Goal: Task Accomplishment & Management: Use online tool/utility

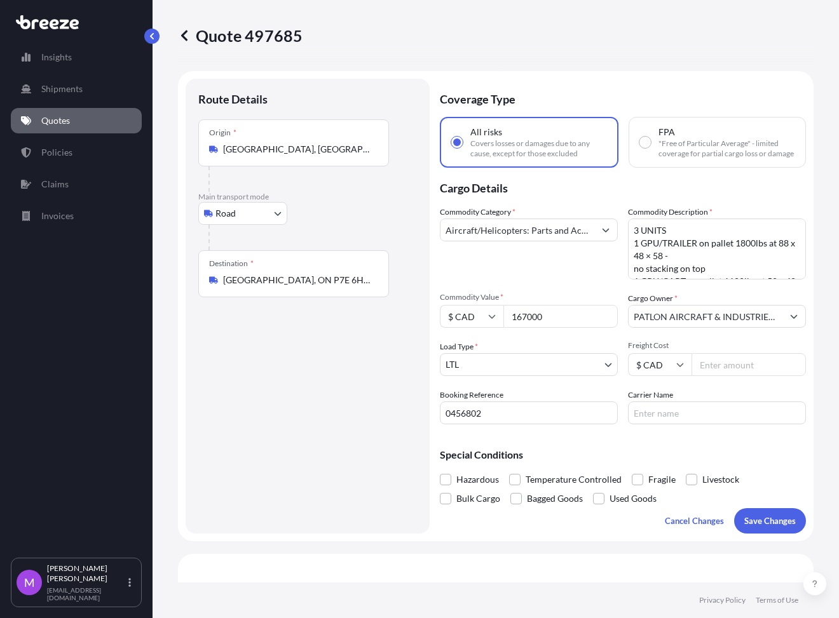
select select "Road"
select select "1"
select select "Road"
select select "1"
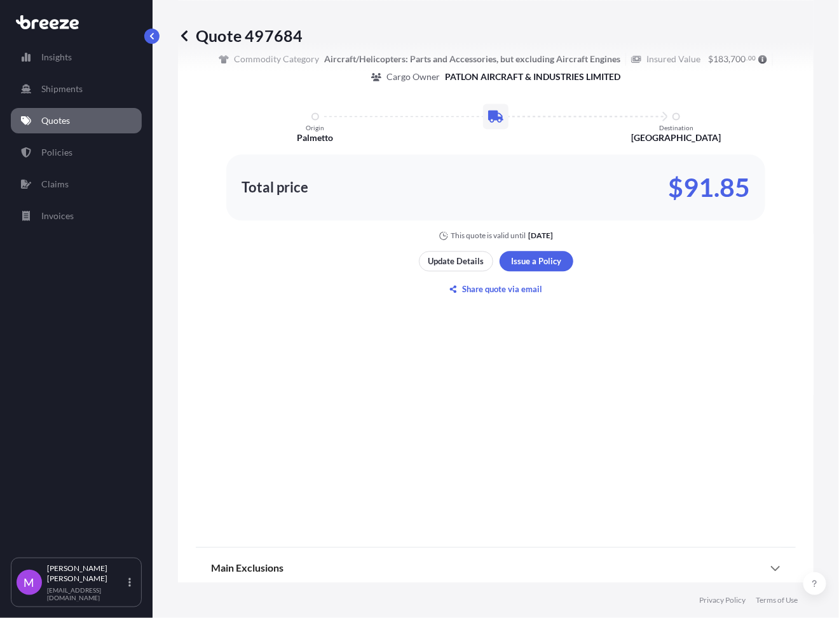
click at [53, 119] on p "Quotes" at bounding box center [55, 120] width 29 height 13
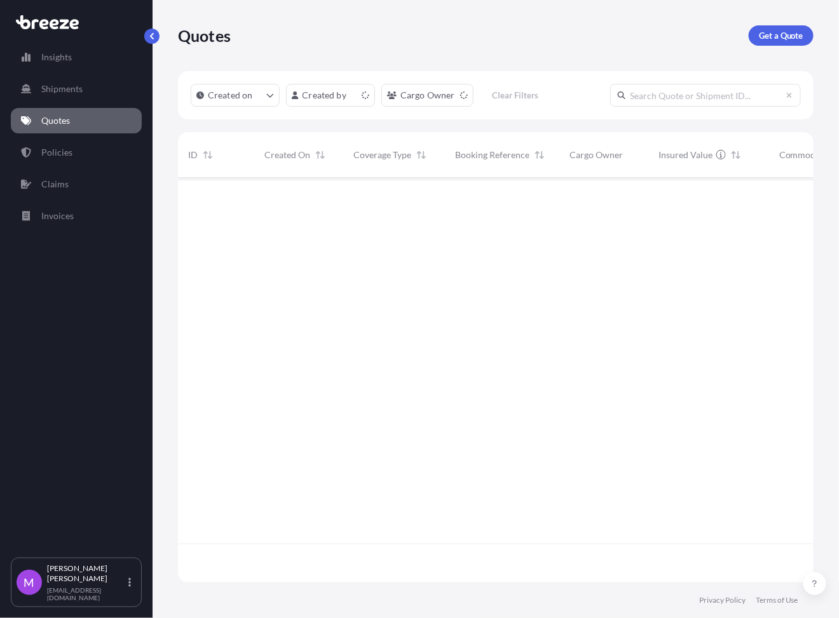
scroll to position [400, 623]
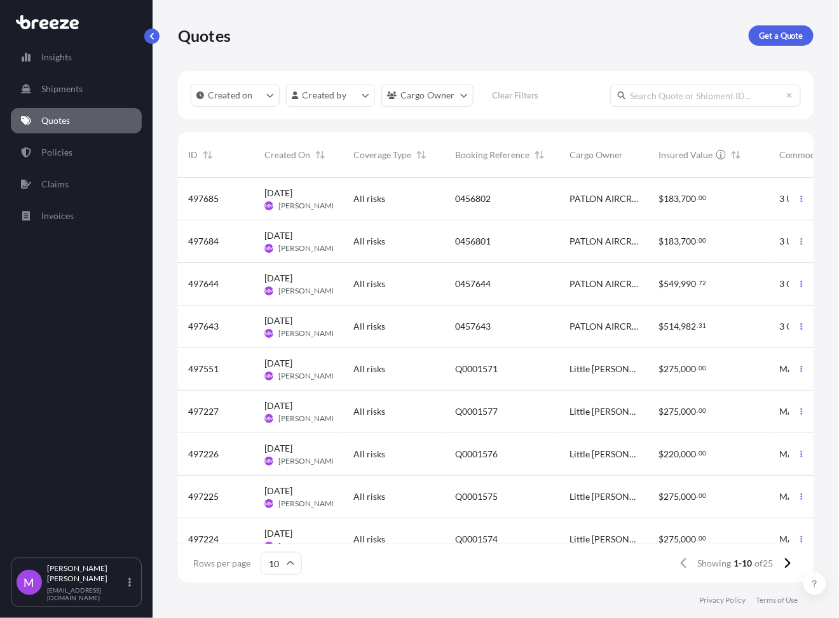
click at [460, 370] on span "Q0001571" at bounding box center [476, 369] width 43 height 13
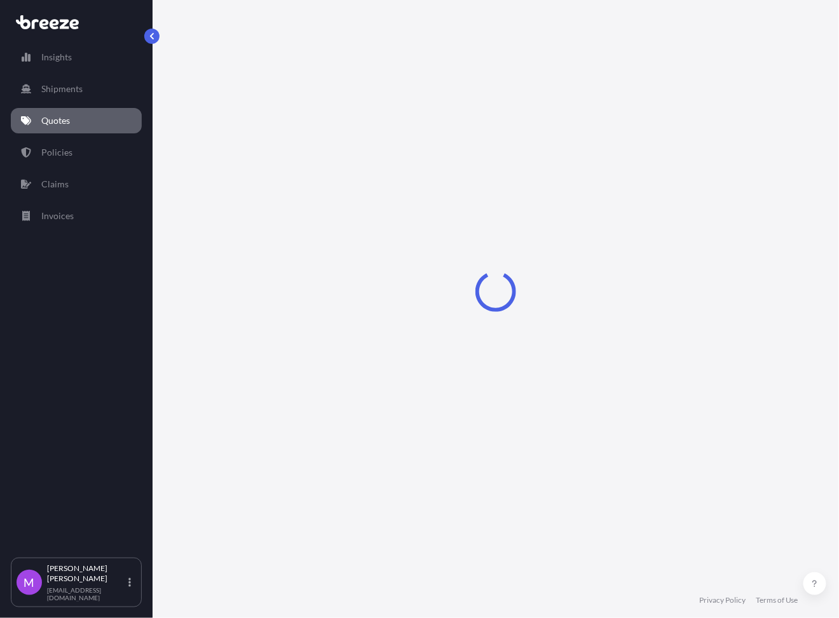
select select "Road"
select select "2"
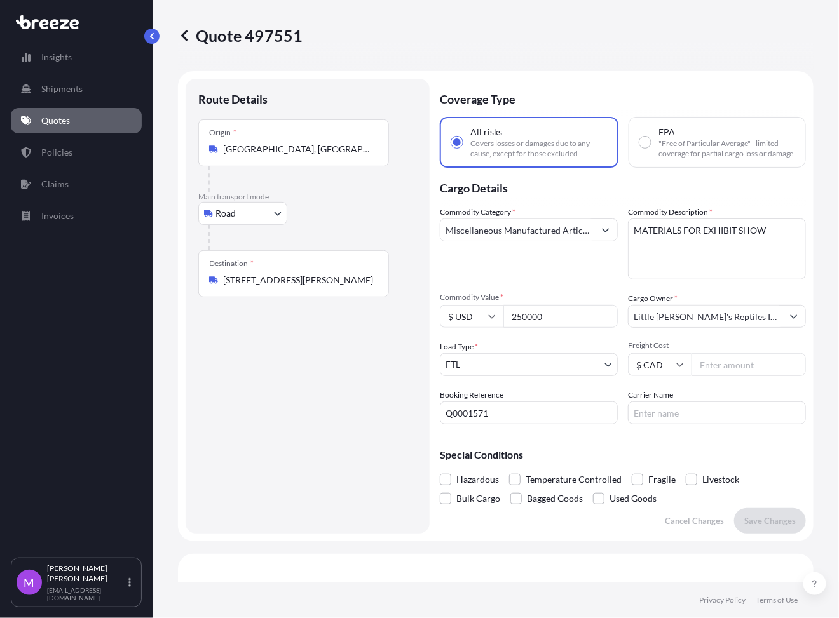
click at [78, 118] on link "Quotes" at bounding box center [76, 120] width 131 height 25
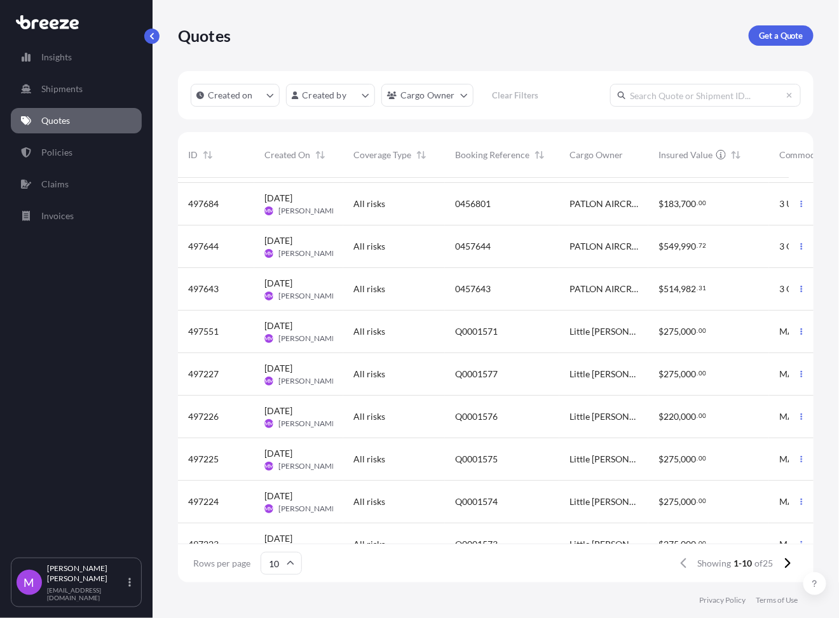
scroll to position [72, 0]
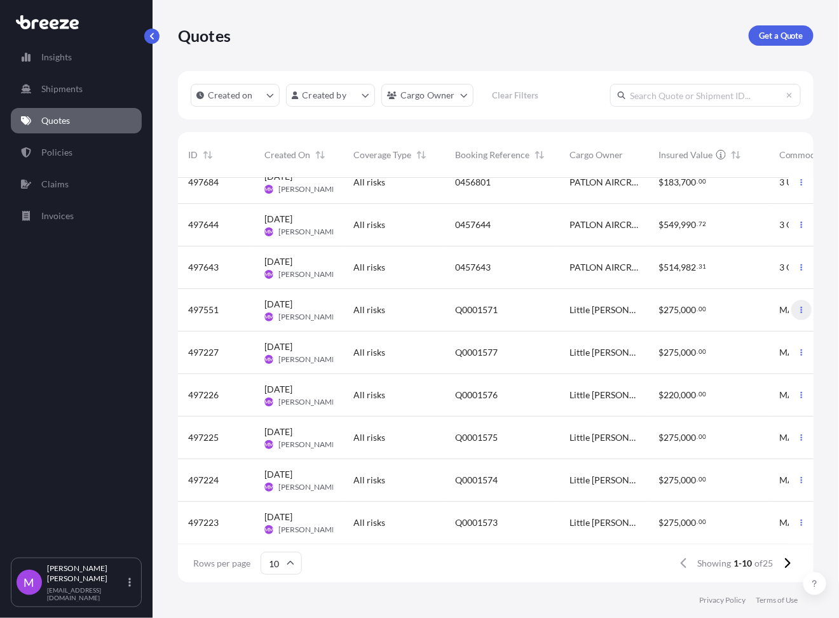
click at [791, 301] on button "button" at bounding box center [801, 310] width 20 height 20
click at [754, 324] on p "Duplicate quote" at bounding box center [739, 322] width 64 height 13
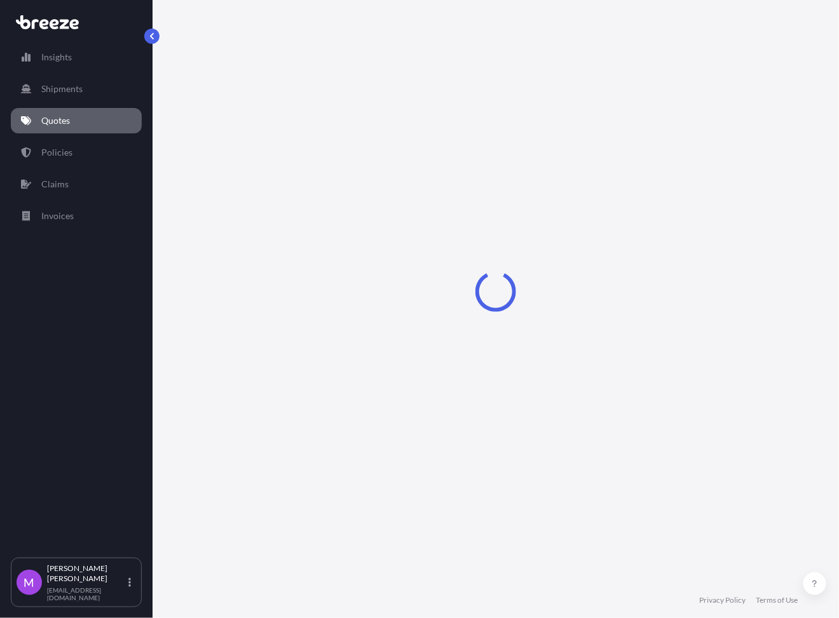
select select "Road"
select select "2"
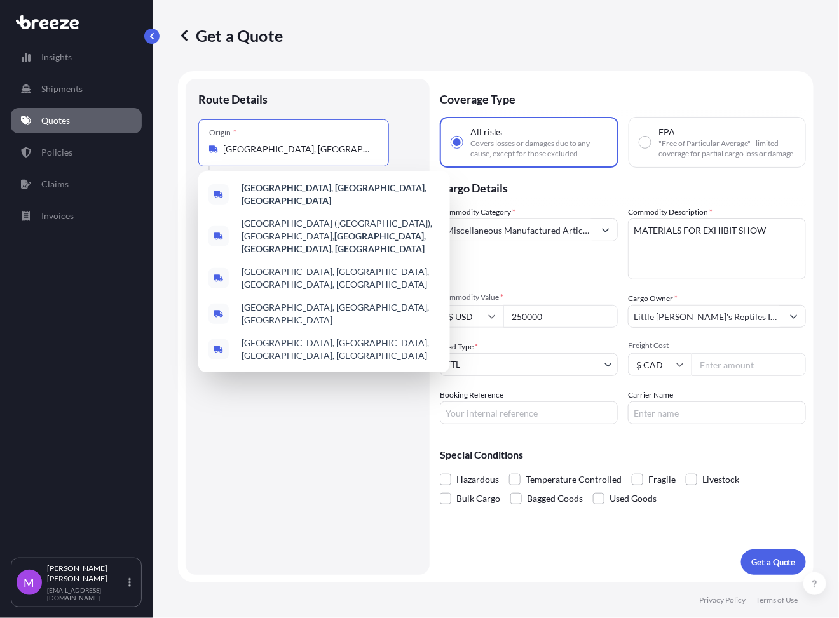
drag, startPoint x: 271, startPoint y: 148, endPoint x: 195, endPoint y: 150, distance: 76.3
click at [195, 150] on div "Route Details Place of loading Road Road Rail Origin * [GEOGRAPHIC_DATA], [GEOG…" at bounding box center [308, 327] width 244 height 496
paste input "48067"
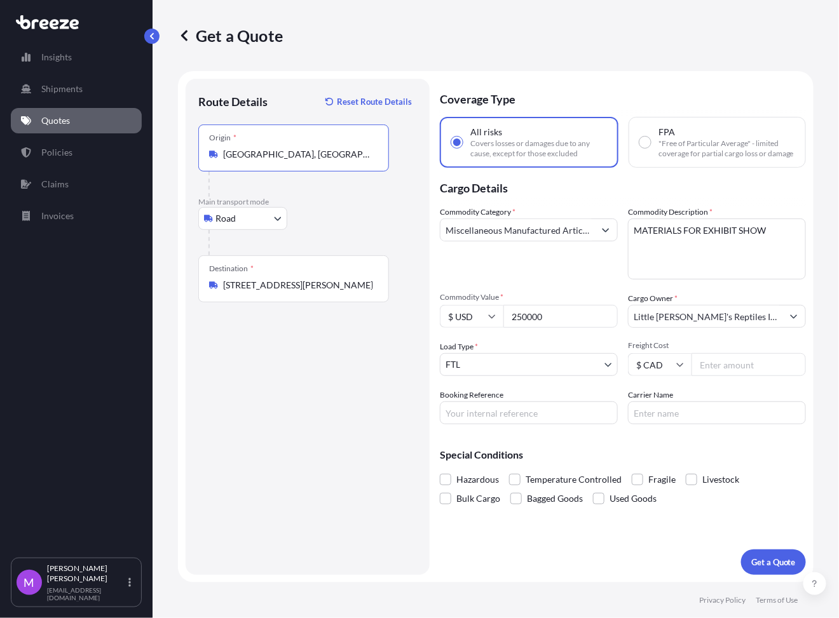
type input "[GEOGRAPHIC_DATA], [GEOGRAPHIC_DATA]"
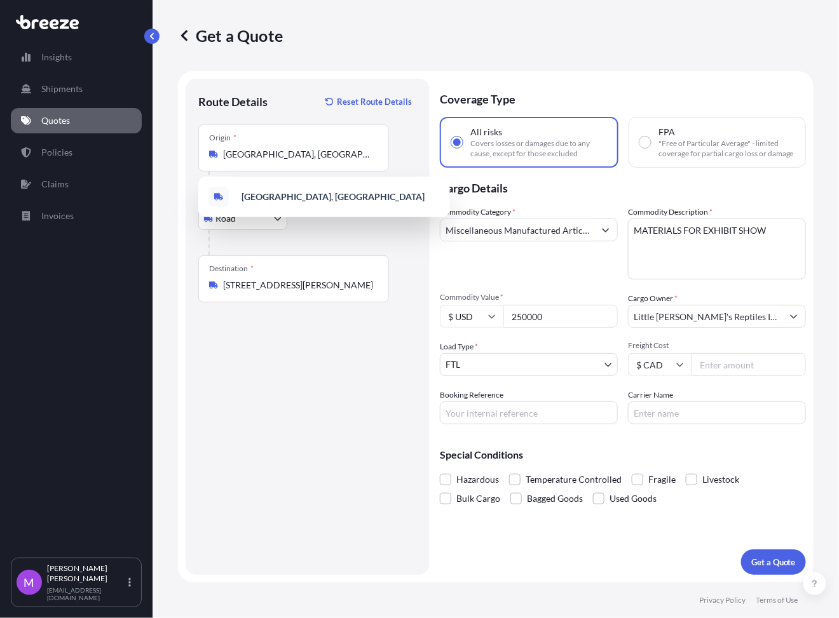
click at [319, 405] on div "Route Details Reset Route Details Place of loading Road Road Rail Origin * [GEO…" at bounding box center [307, 326] width 219 height 471
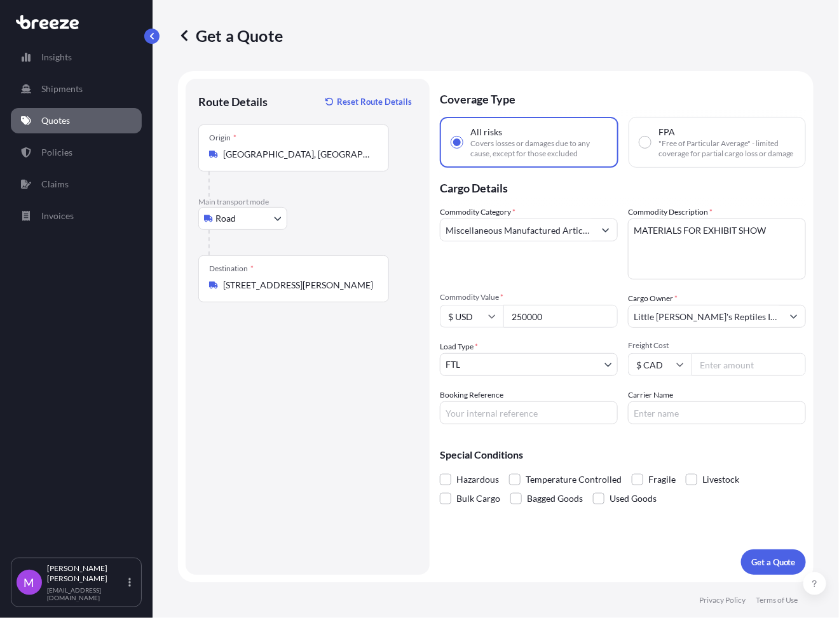
click at [344, 497] on div "Route Details Reset Route Details Place of loading Road Road Rail Origin * [GEO…" at bounding box center [307, 326] width 219 height 471
drag, startPoint x: 479, startPoint y: 412, endPoint x: 543, endPoint y: 398, distance: 65.7
click at [479, 412] on input "Booking Reference" at bounding box center [529, 413] width 178 height 23
paste input "Q0001671"
type input "Q0001671"
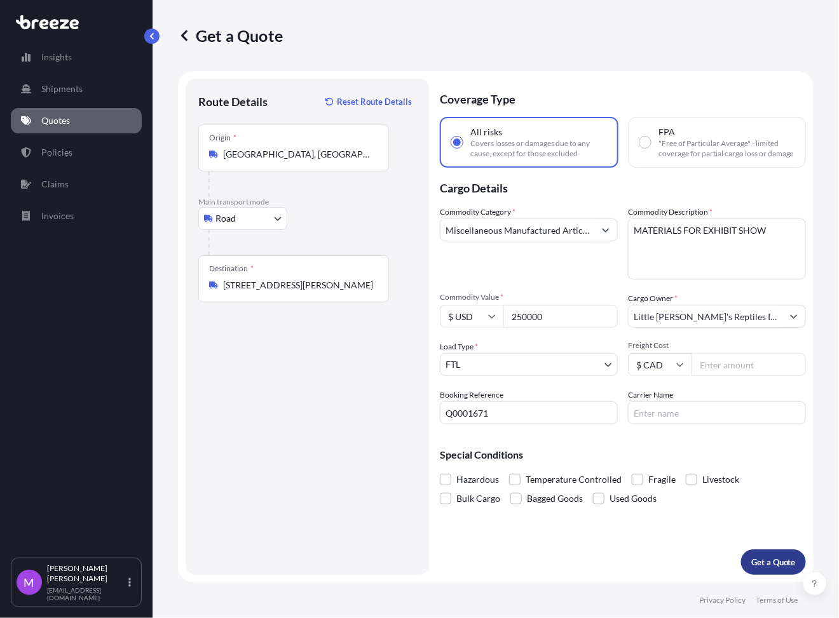
click at [769, 560] on p "Get a Quote" at bounding box center [773, 562] width 44 height 13
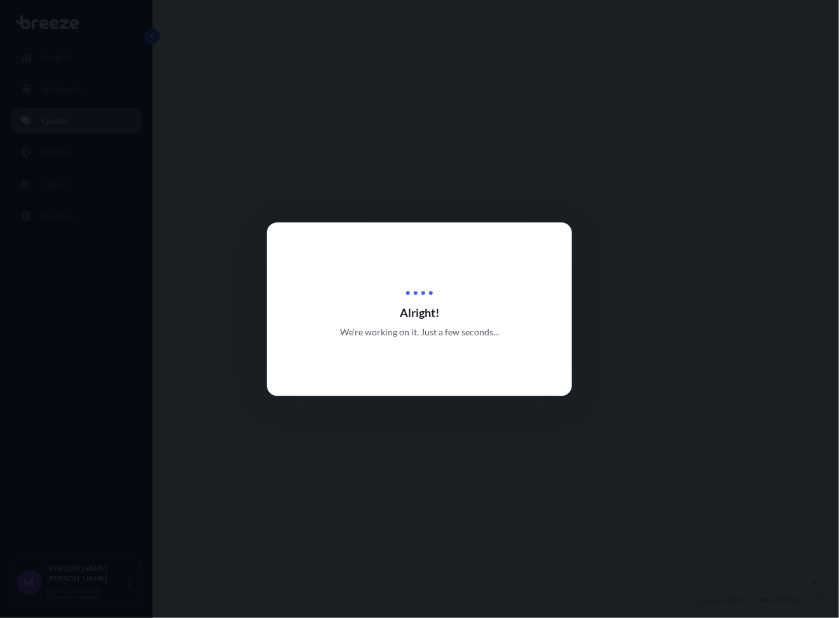
select select "Road"
select select "2"
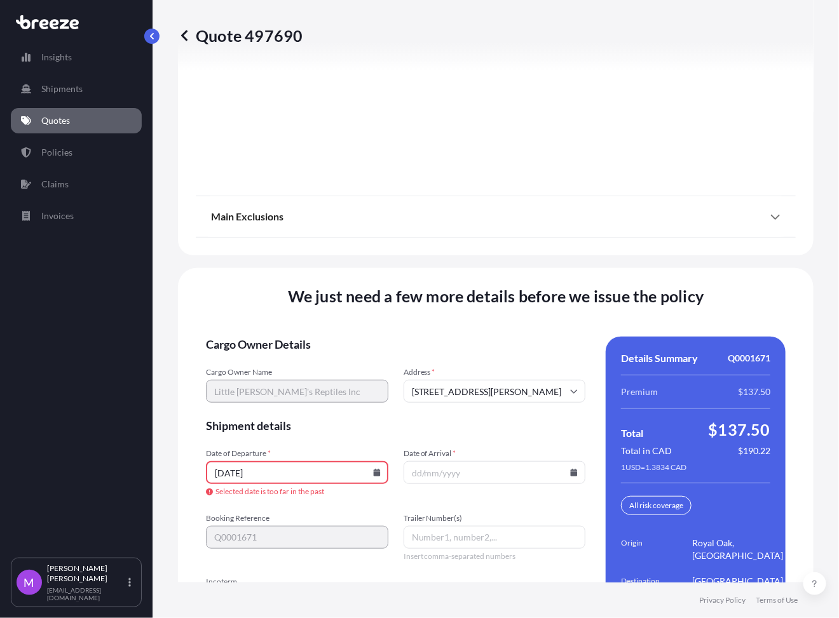
scroll to position [1678, 0]
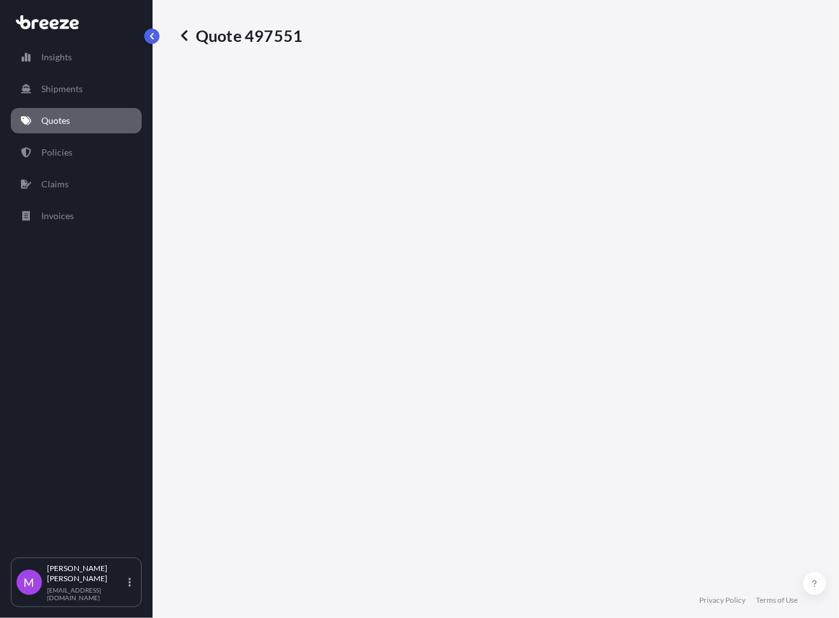
click at [97, 121] on link "Quotes" at bounding box center [76, 120] width 131 height 25
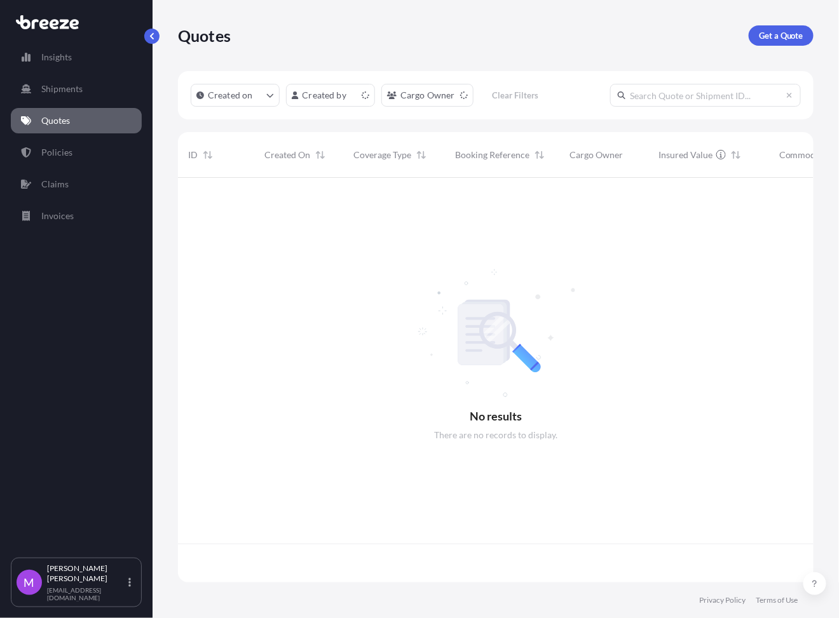
scroll to position [400, 623]
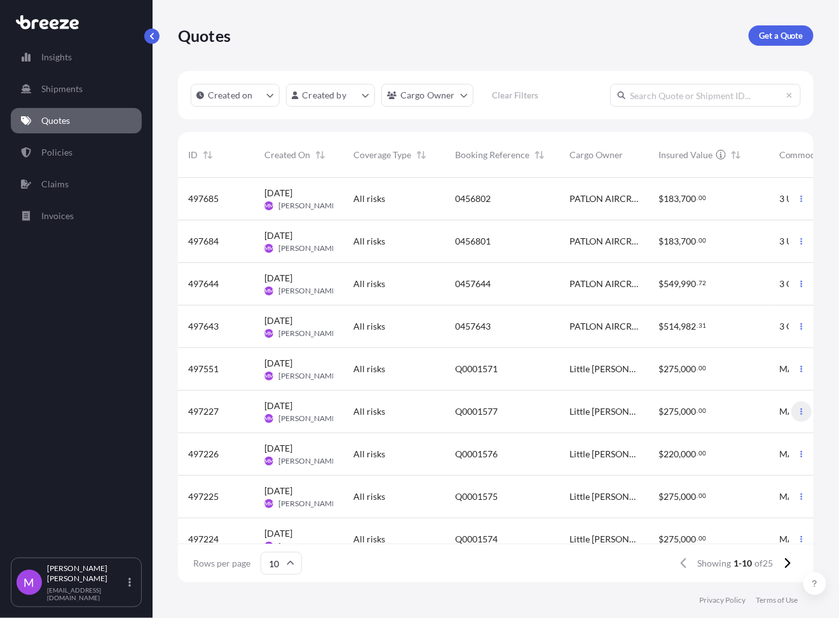
click at [793, 412] on button "button" at bounding box center [801, 412] width 20 height 20
click at [736, 436] on p "Duplicate quote" at bounding box center [739, 437] width 64 height 13
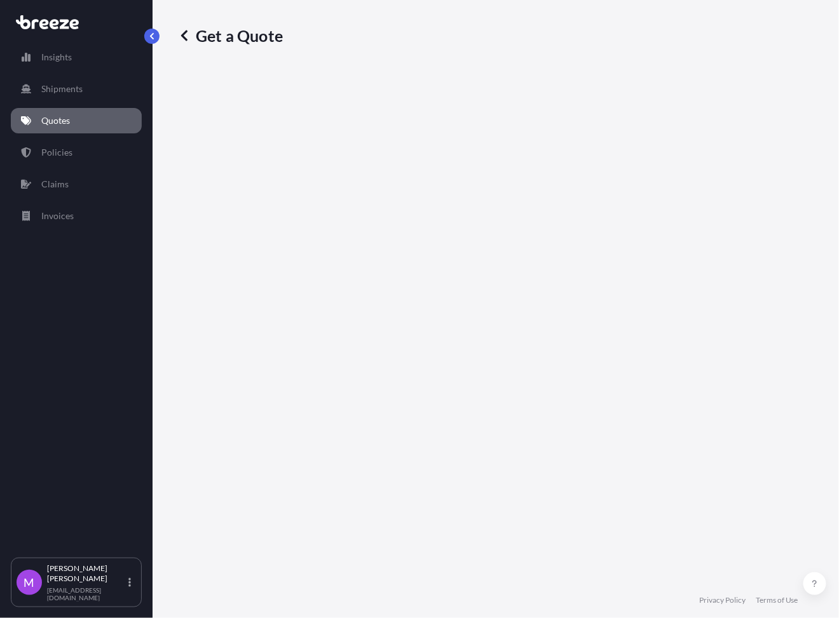
select select "Road"
select select "2"
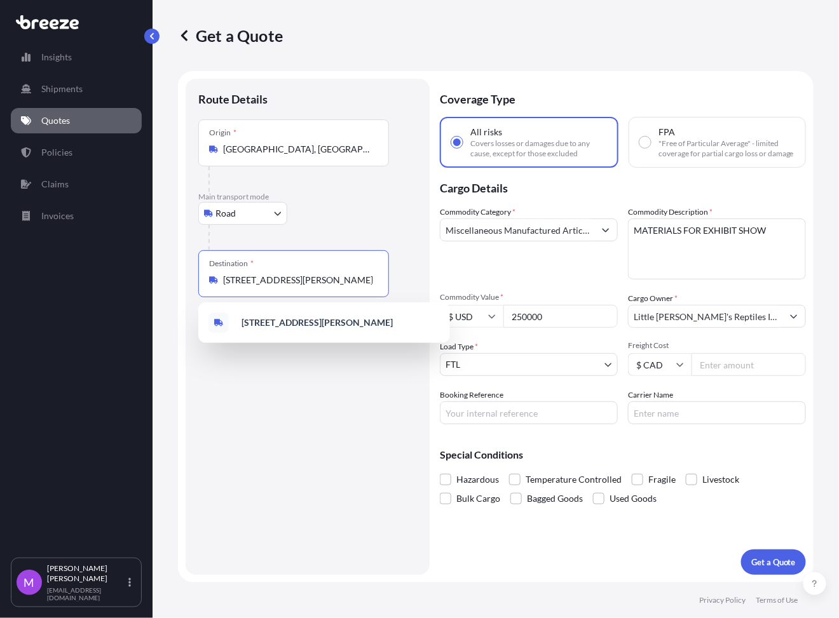
click at [316, 276] on input "[STREET_ADDRESS][PERSON_NAME]" at bounding box center [298, 280] width 150 height 13
click at [315, 276] on input "[STREET_ADDRESS][PERSON_NAME]" at bounding box center [298, 280] width 150 height 13
click at [297, 136] on div "Origin * Los Angeles, CA, USA" at bounding box center [293, 142] width 191 height 47
click at [297, 143] on input "Los Angeles, CA, USA" at bounding box center [298, 149] width 150 height 13
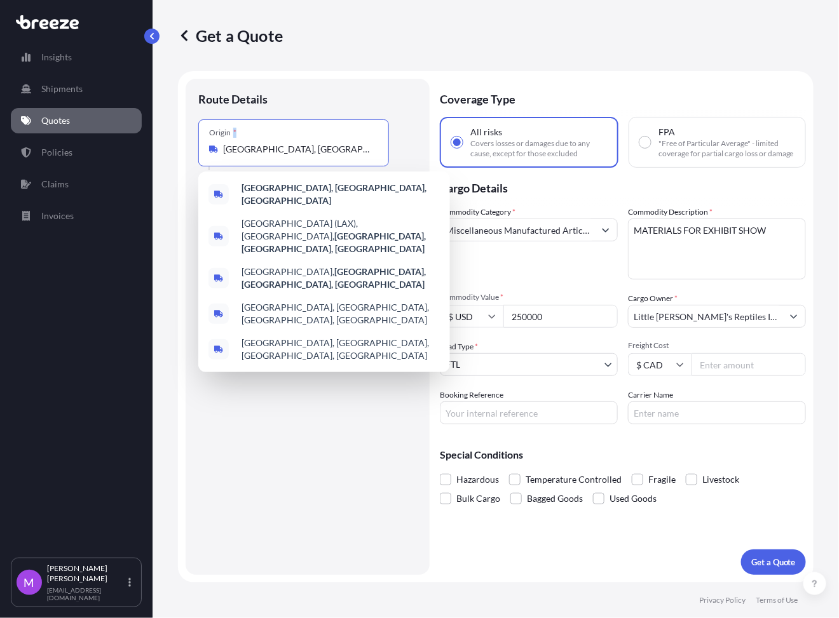
click at [297, 137] on div "Origin * Los Angeles, CA, USA" at bounding box center [293, 142] width 191 height 47
click at [297, 143] on input "Los Angeles, CA, USA" at bounding box center [298, 149] width 150 height 13
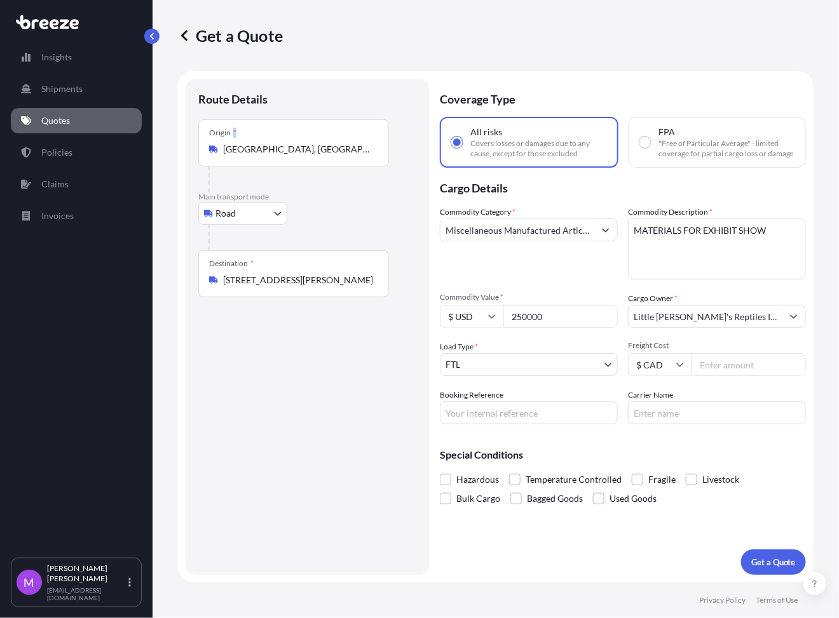
click at [297, 137] on div "Origin * Los Angeles, CA, USA" at bounding box center [293, 142] width 191 height 47
click at [297, 143] on input "Los Angeles, CA, USA" at bounding box center [298, 149] width 150 height 13
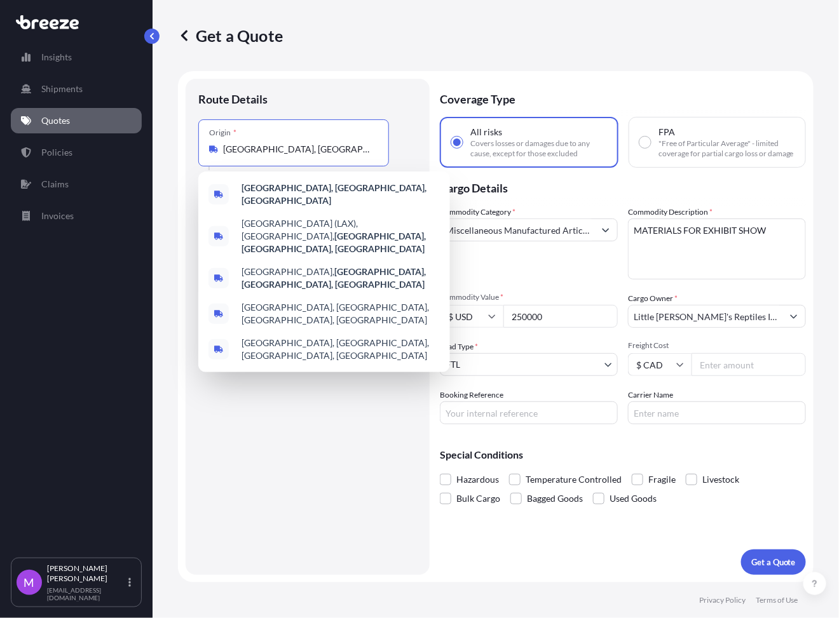
drag, startPoint x: 318, startPoint y: 144, endPoint x: 204, endPoint y: 145, distance: 113.7
click at [204, 145] on div "Origin * Los Angeles, CA, USA" at bounding box center [293, 142] width 191 height 47
paste input "55103"
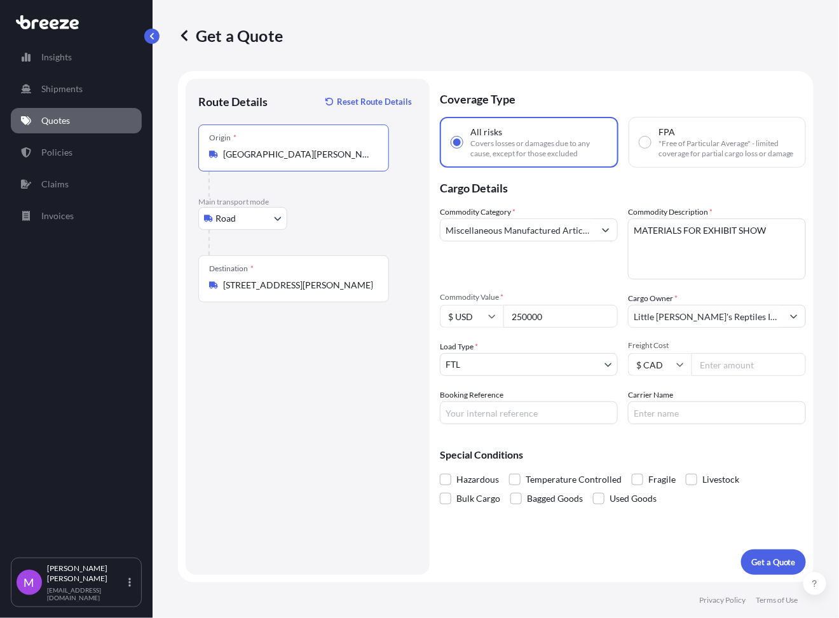
type input "Saint Paul, MN 55103, USA"
click at [723, 252] on textarea "MATERIALS FOR EXHIBIT SHOW" at bounding box center [717, 249] width 178 height 61
click at [497, 411] on input "Booking Reference" at bounding box center [529, 413] width 178 height 23
paste input "Q0001671"
type input "Q0001672"
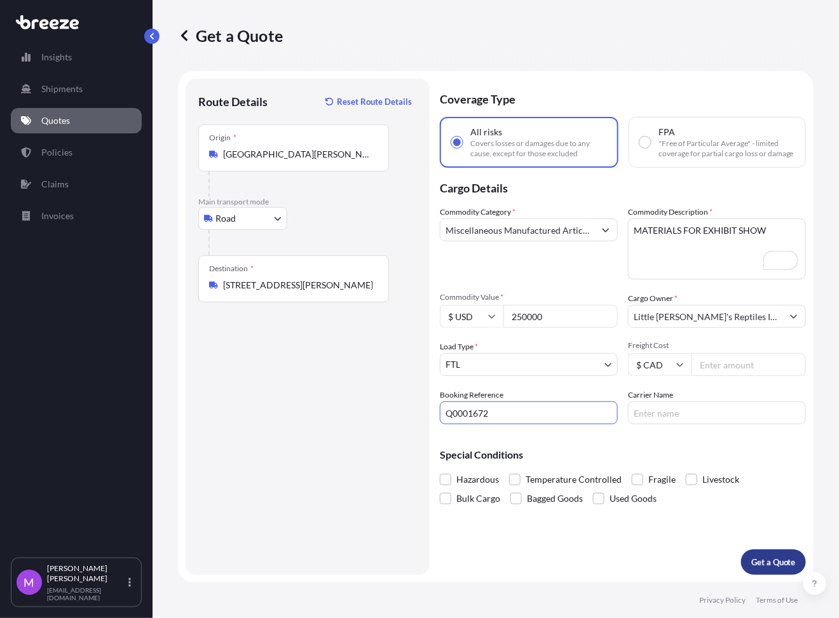
click at [777, 567] on p "Get a Quote" at bounding box center [773, 562] width 44 height 13
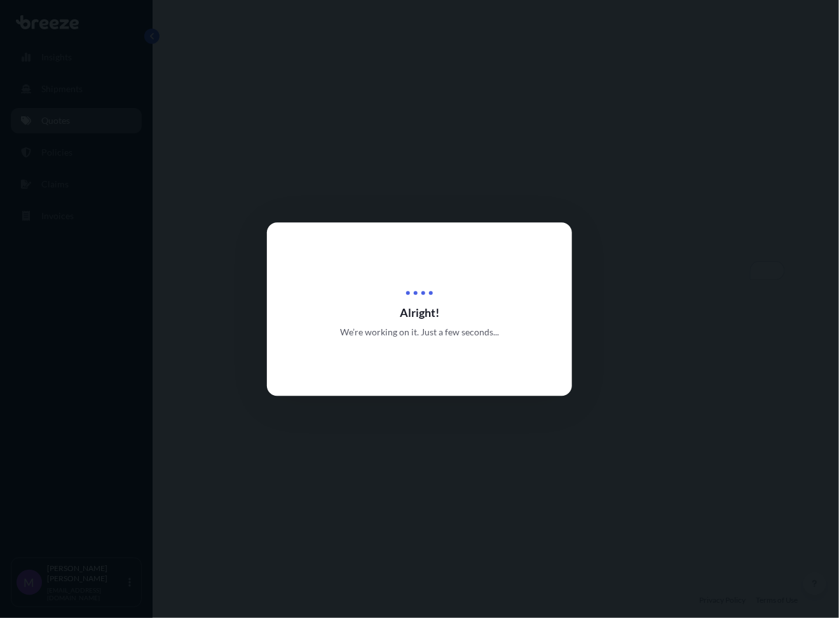
select select "Road"
select select "2"
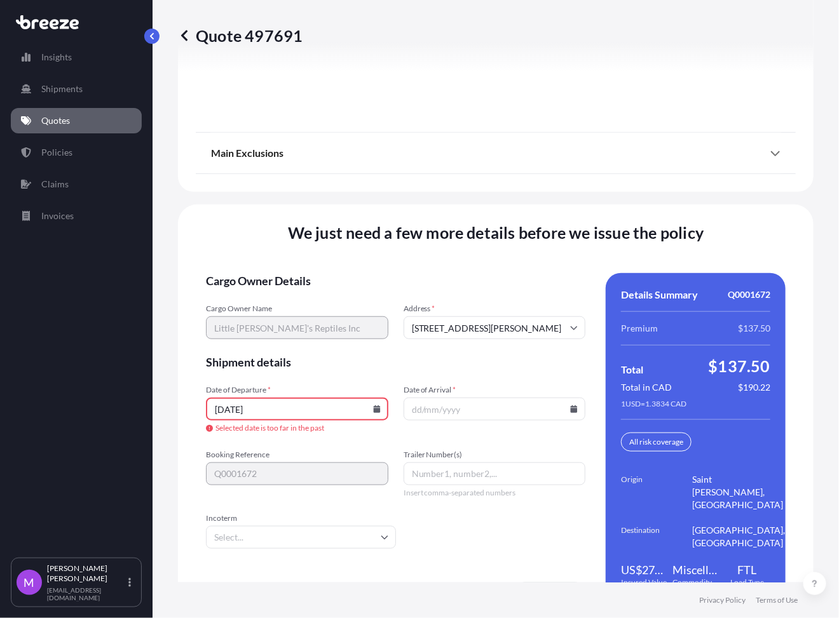
click at [805, 233] on div "Quote 497691 Route Details Place of loading Road Road Rail Origin * St Paul, MN…" at bounding box center [495, 291] width 686 height 583
